Goal: Task Accomplishment & Management: Complete application form

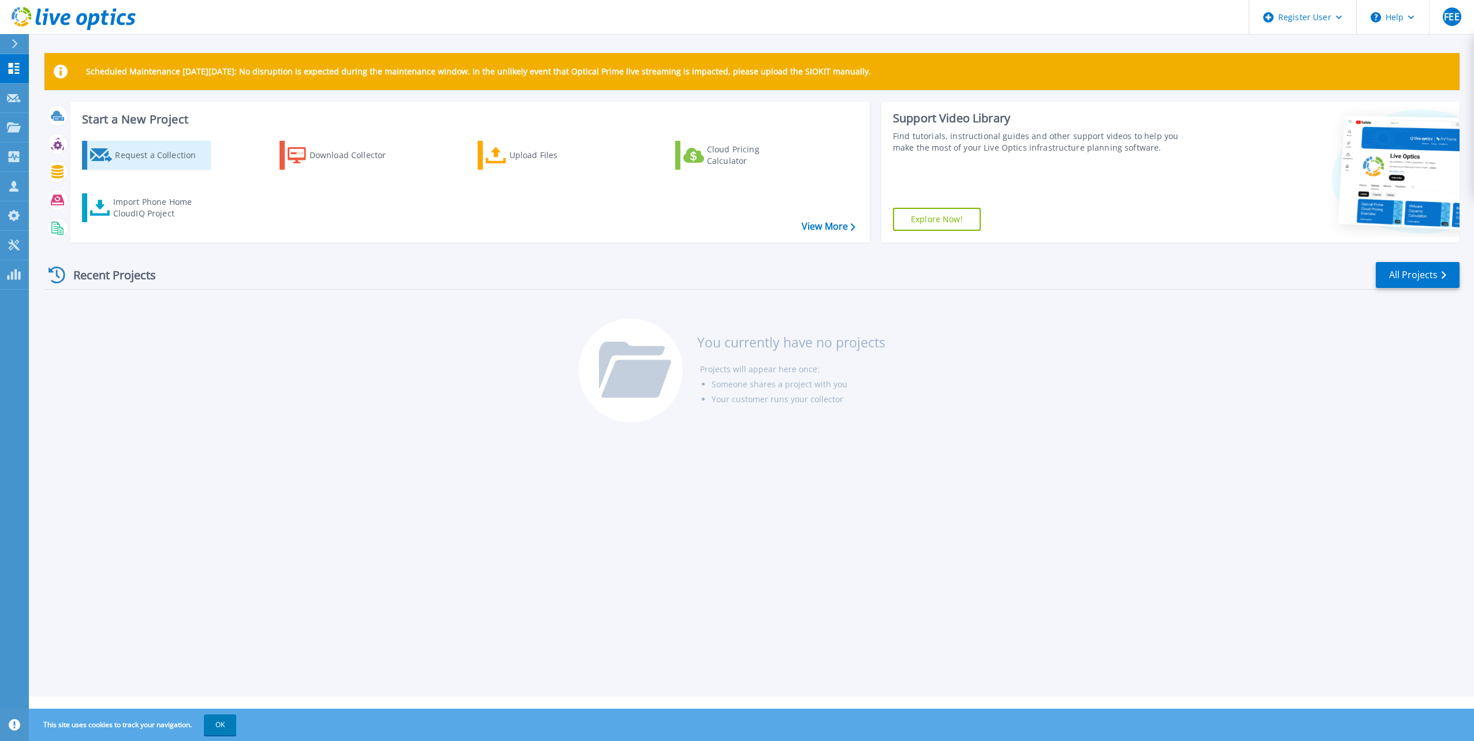
click at [169, 151] on div "Request a Collection" at bounding box center [161, 155] width 92 height 23
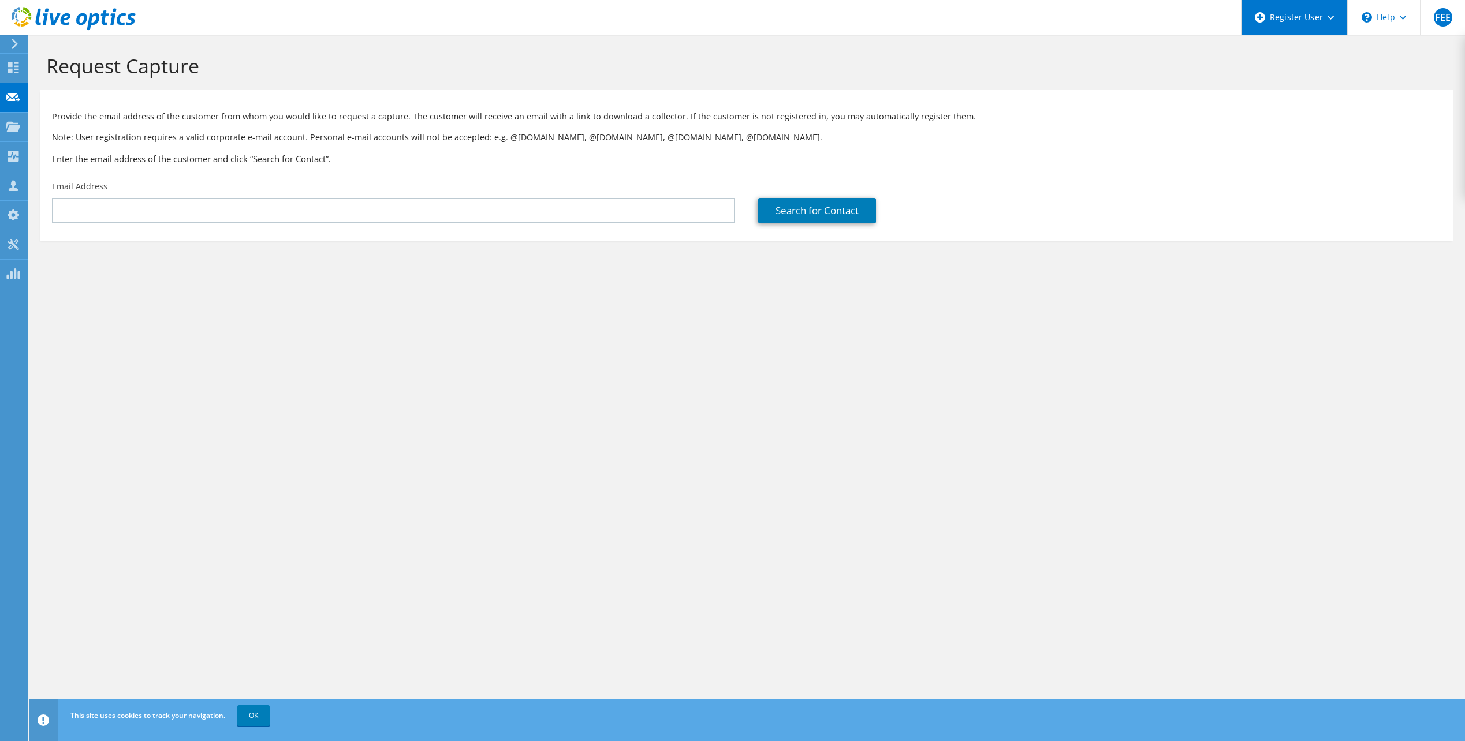
click at [1328, 16] on icon at bounding box center [1331, 18] width 6 height 4
click at [1326, 87] on link "Register New User" at bounding box center [1306, 78] width 129 height 28
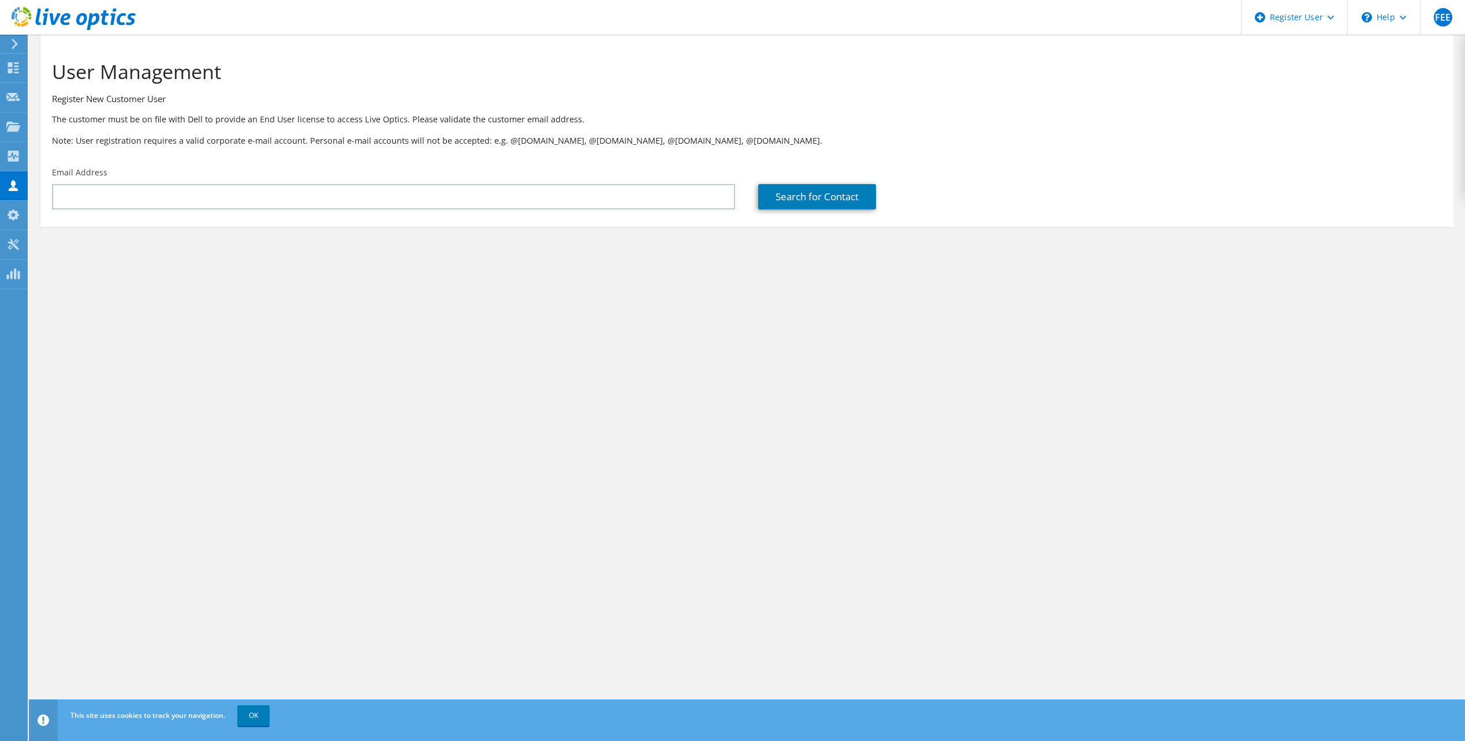
click at [213, 236] on section "User Management Register New Customer User The customer must be on file with De…" at bounding box center [747, 166] width 1436 height 262
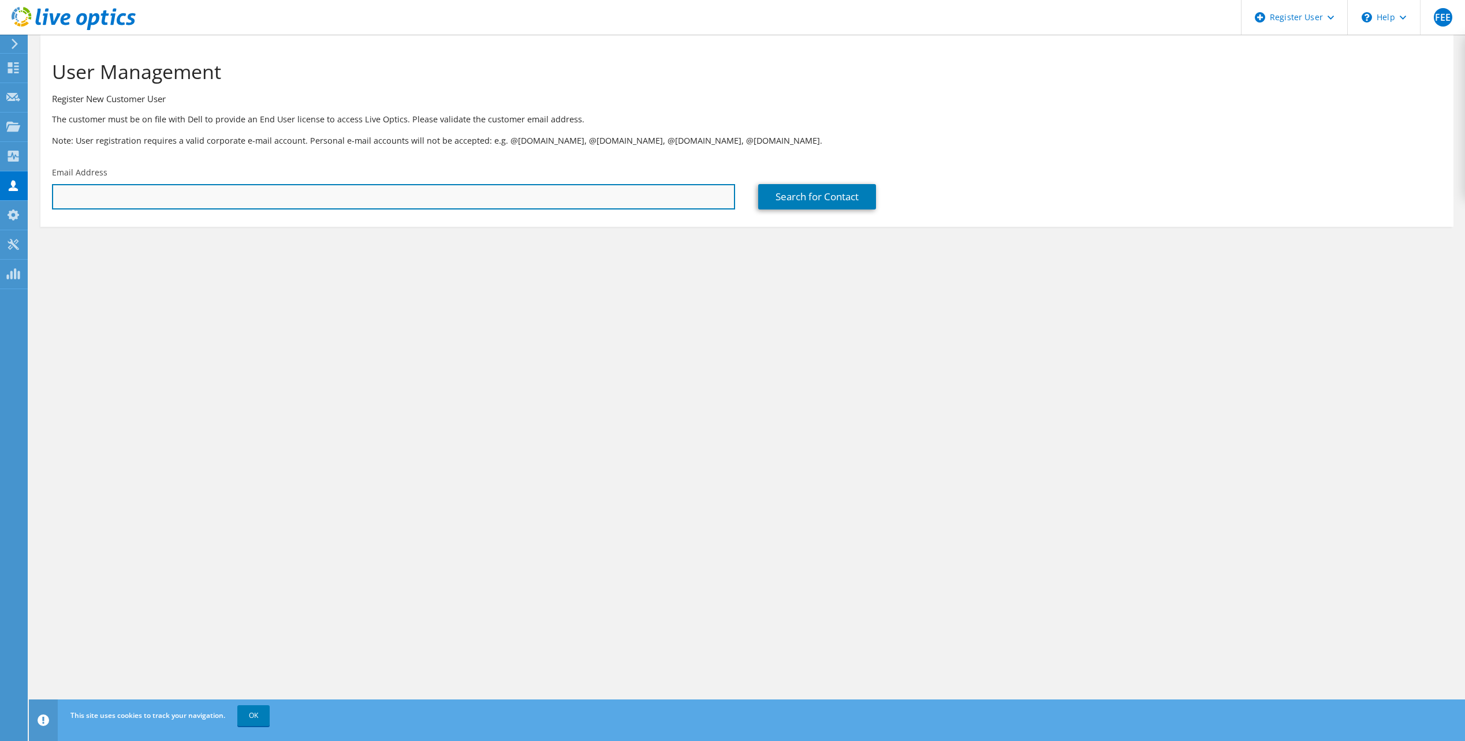
click at [522, 204] on input "text" at bounding box center [393, 196] width 683 height 25
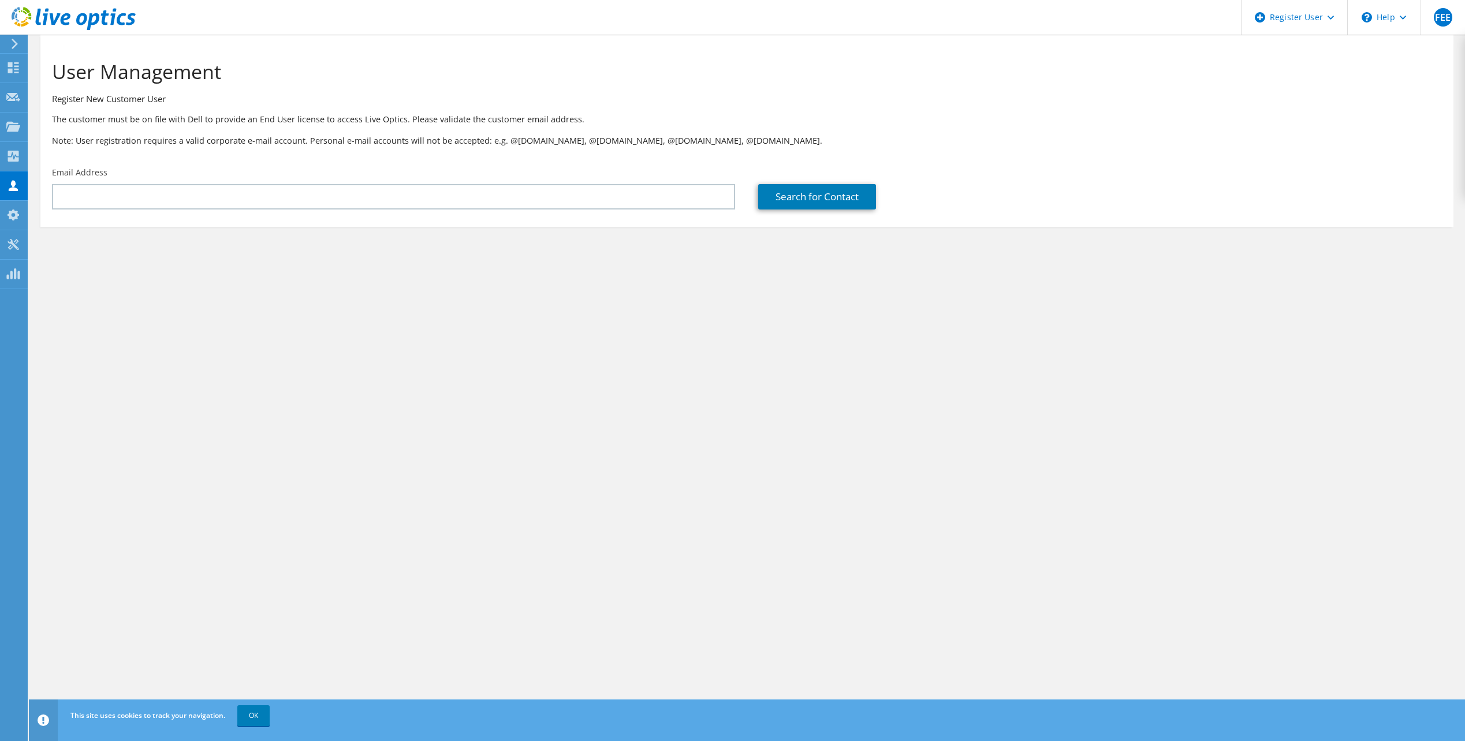
click at [402, 375] on div "User Management Register New Customer User The customer must be on file with De…" at bounding box center [747, 388] width 1436 height 707
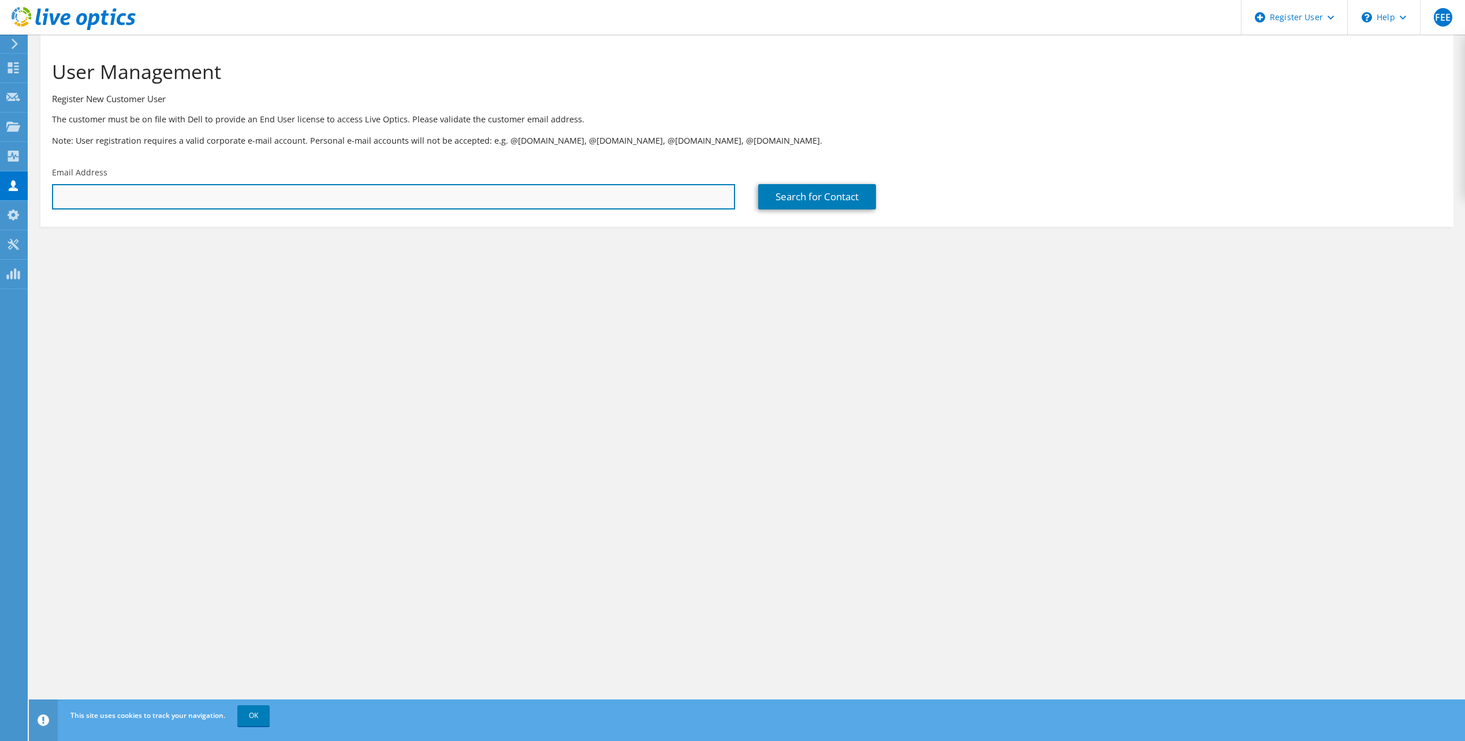
click at [159, 207] on input "text" at bounding box center [393, 196] width 683 height 25
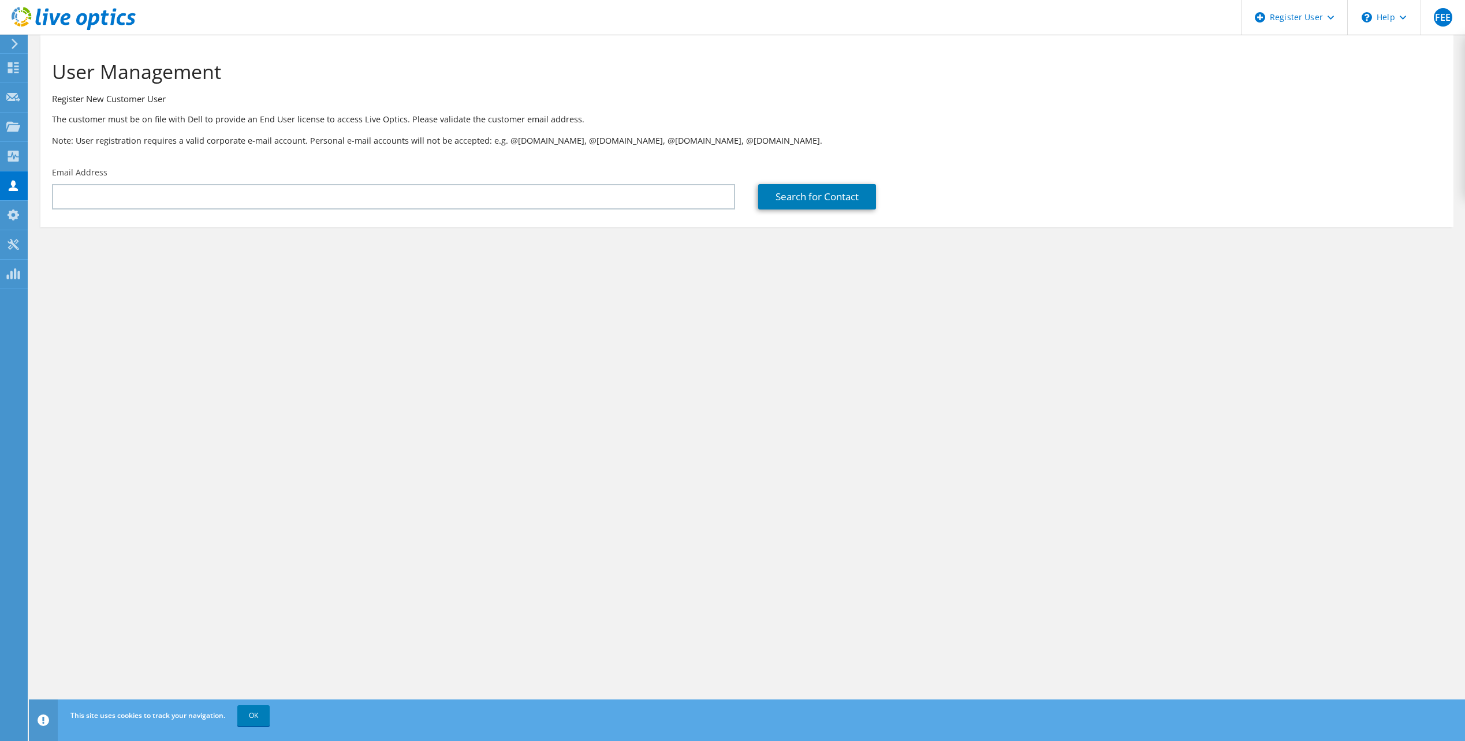
click at [470, 316] on div "User Management Register New Customer User The customer must be on file with De…" at bounding box center [747, 388] width 1436 height 707
